Goal: Task Accomplishment & Management: Use online tool/utility

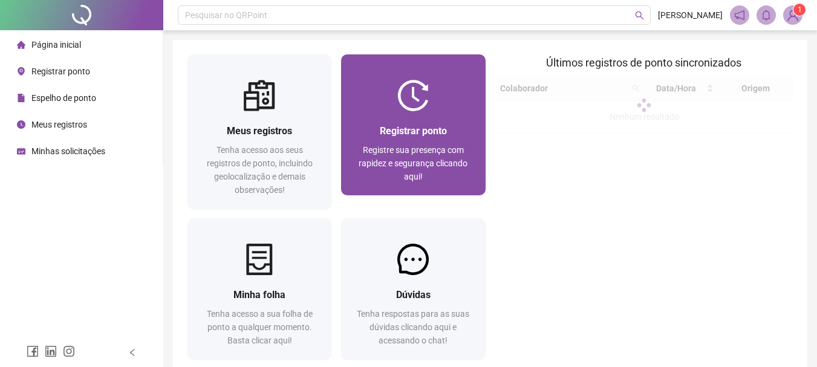
click at [474, 116] on div "Registrar ponto Registre sua presença com rapidez e segurança clicando aqui!" at bounding box center [413, 153] width 144 height 84
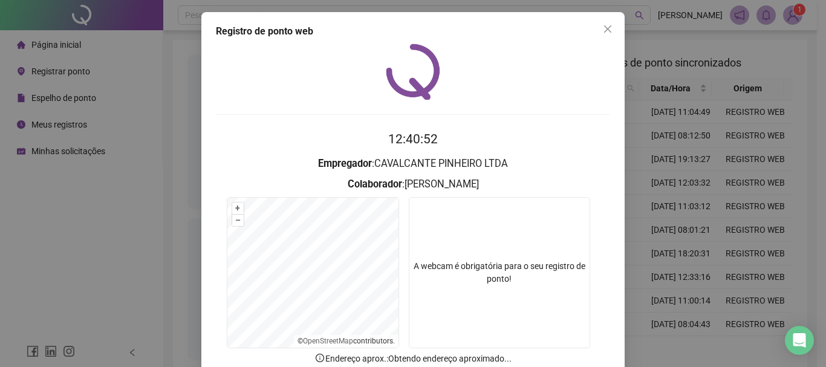
scroll to position [60, 0]
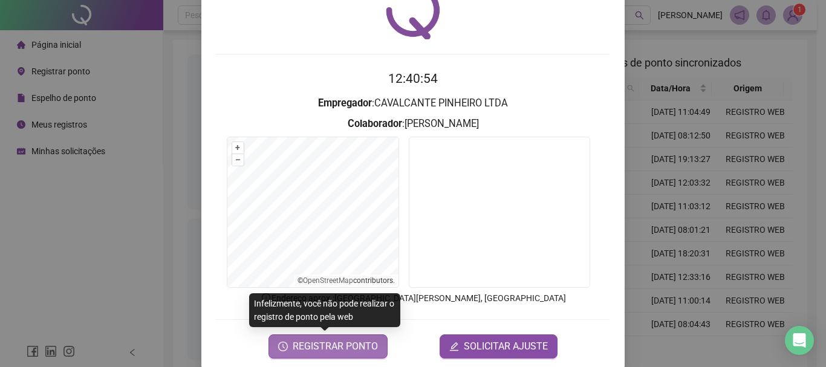
click at [330, 347] on span "REGISTRAR PONTO" at bounding box center [335, 346] width 85 height 15
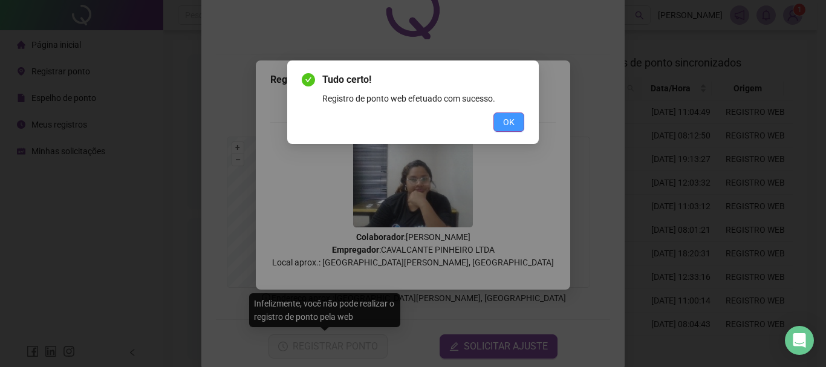
click at [503, 123] on span "OK" at bounding box center [508, 122] width 11 height 13
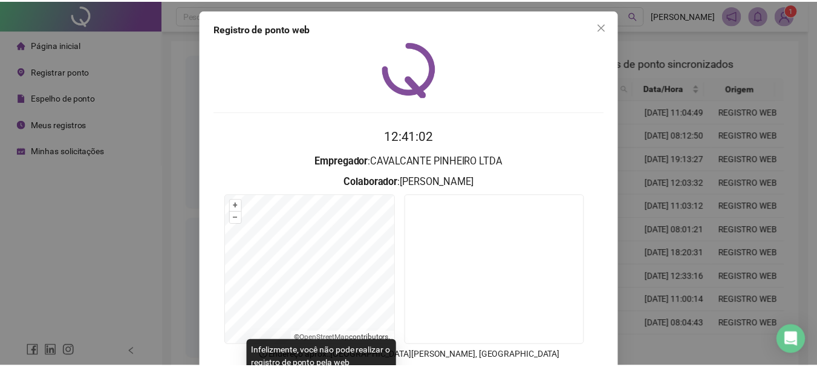
scroll to position [0, 0]
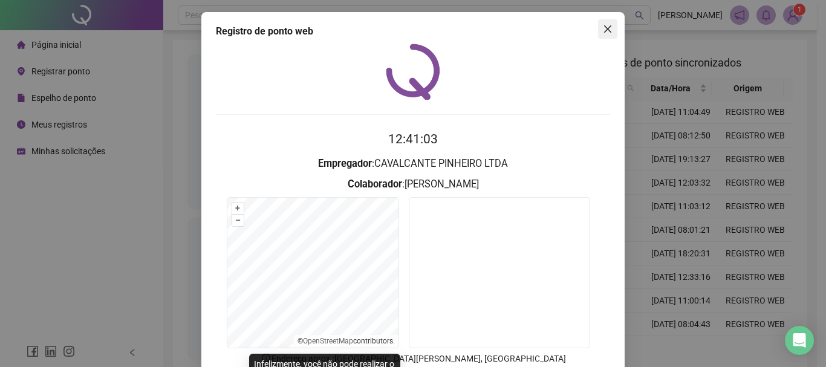
click at [603, 29] on icon "close" at bounding box center [608, 29] width 10 height 10
